Goal: Find specific page/section: Find specific page/section

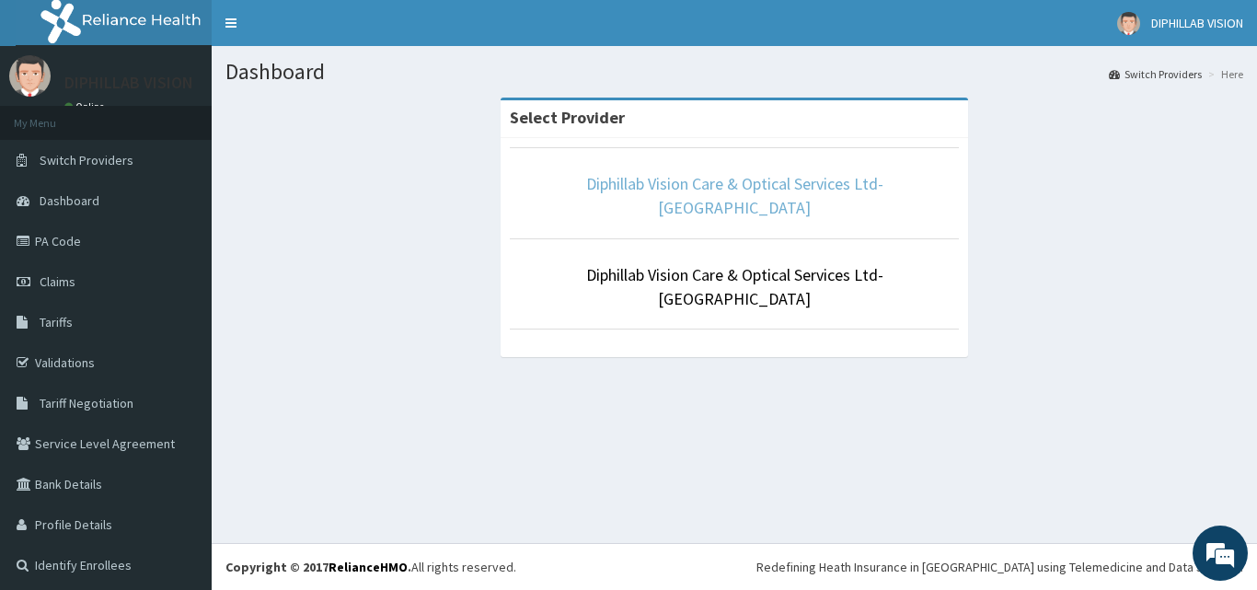
click at [677, 180] on link "Diphillab Vision Care & Optical Services Ltd- [GEOGRAPHIC_DATA]" at bounding box center [734, 195] width 297 height 45
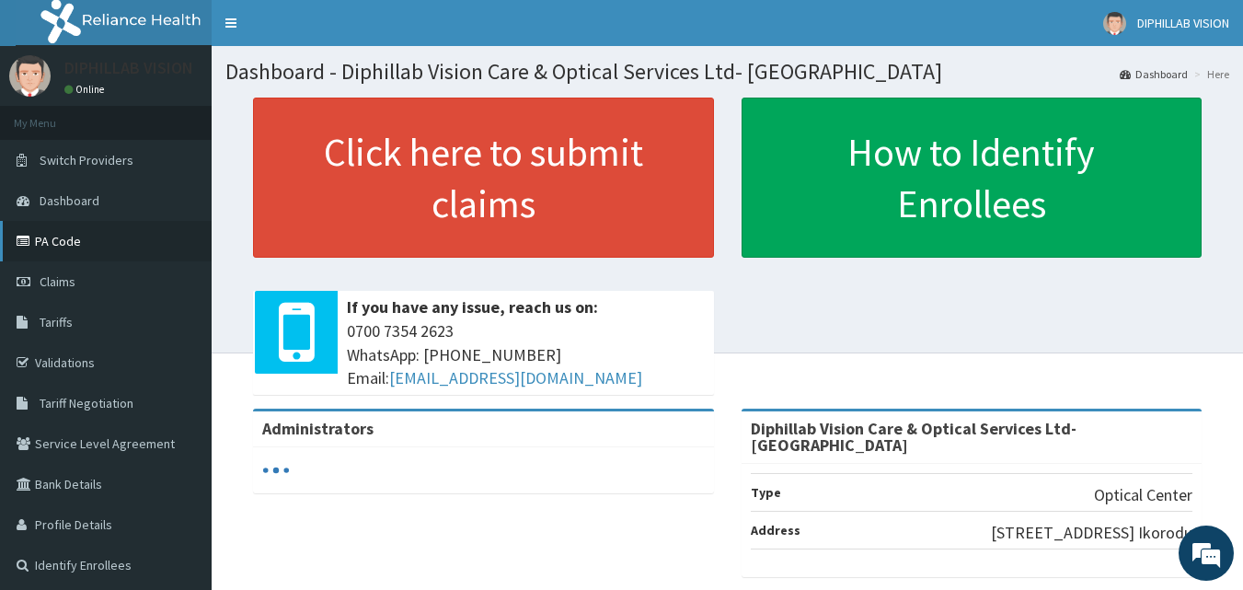
click at [40, 237] on link "PA Code" at bounding box center [106, 241] width 212 height 40
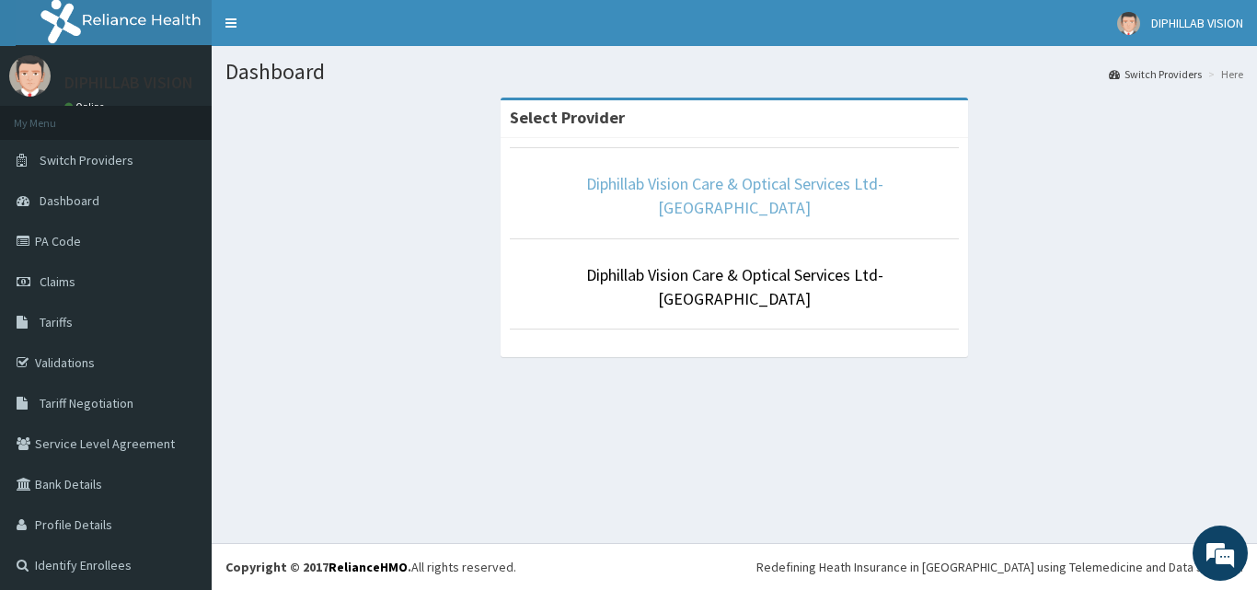
click at [716, 187] on link "Diphillab Vision Care & Optical Services Ltd- [GEOGRAPHIC_DATA]" at bounding box center [734, 195] width 297 height 45
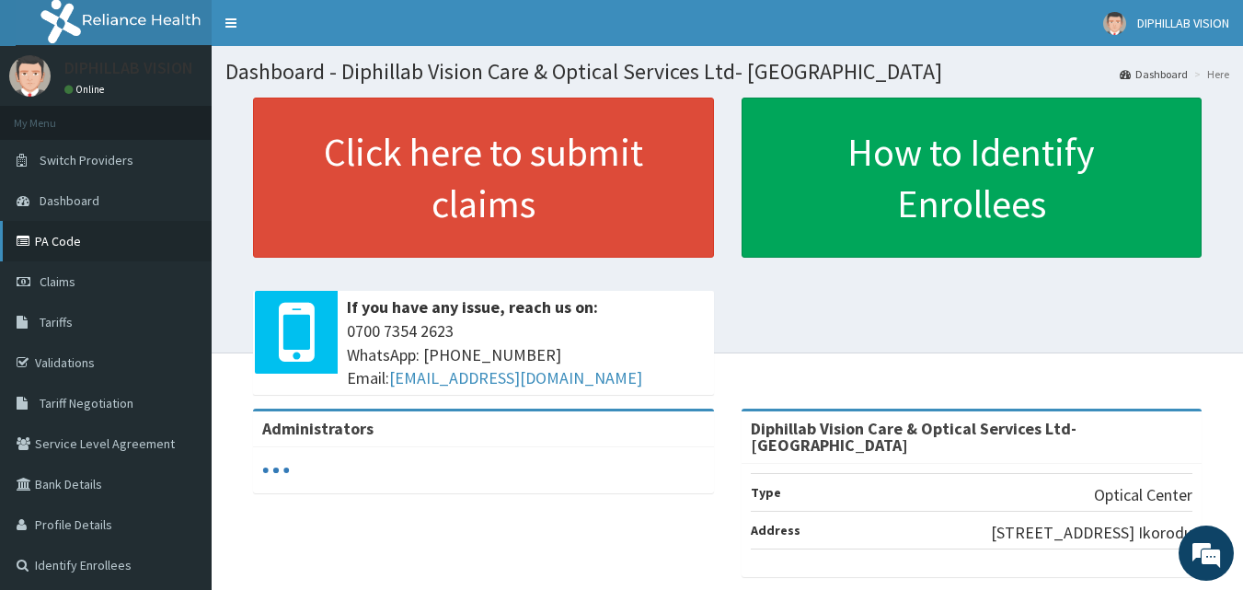
click at [64, 245] on link "PA Code" at bounding box center [106, 241] width 212 height 40
